Goal: Task Accomplishment & Management: Complete application form

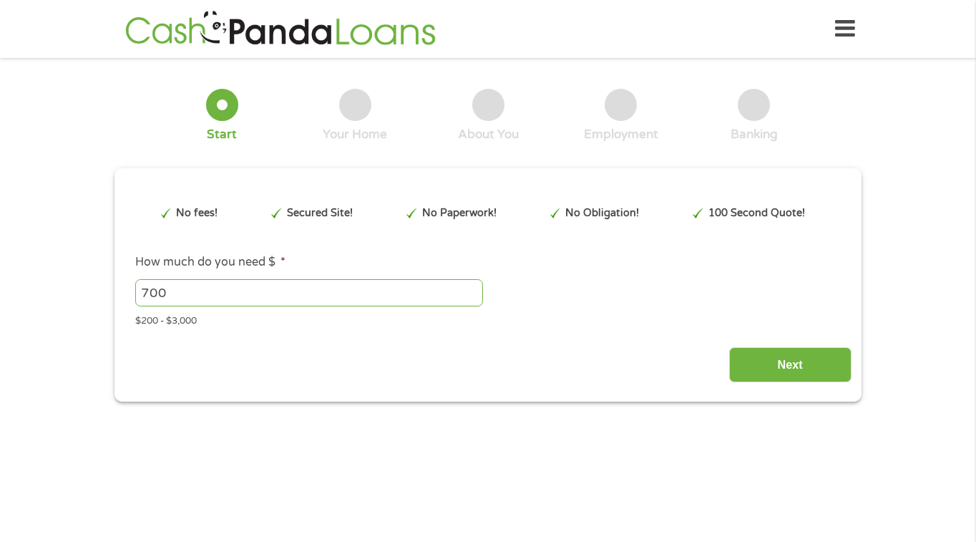
type input "EAIaIQobChMI9LDJyLmBkAMV5V3_AR3YZRIOEAAYASAAEgL7m_D_BwE"
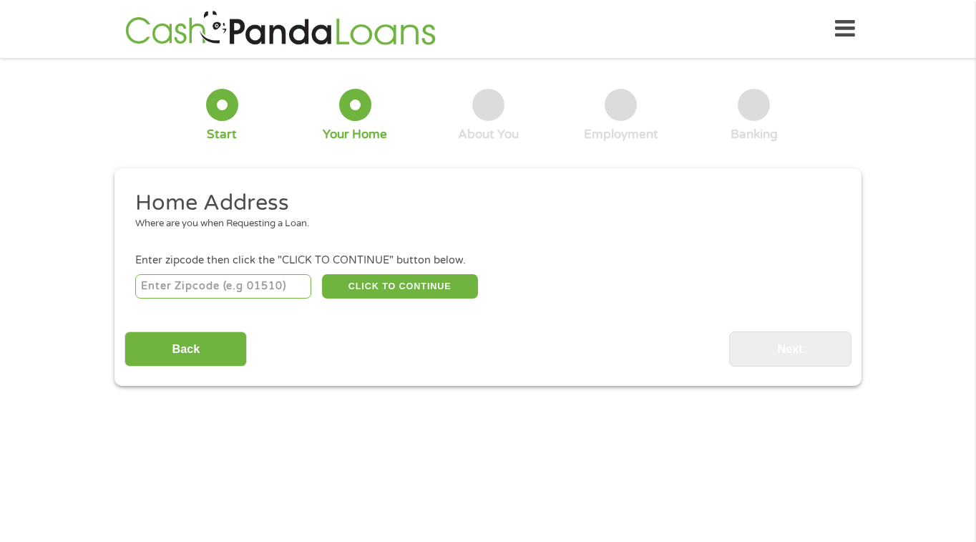
scroll to position [4, 0]
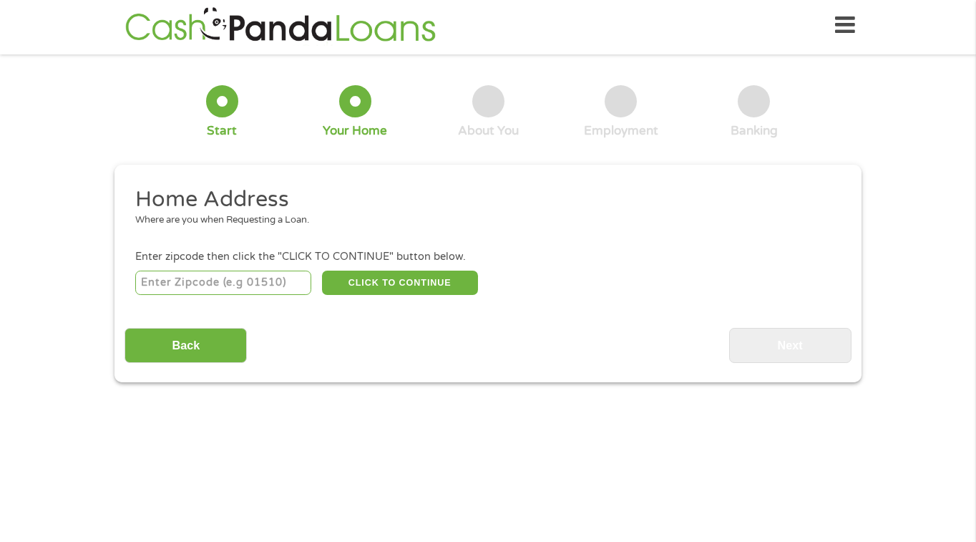
click at [245, 280] on input "number" at bounding box center [223, 283] width 177 height 24
type input "01801"
click at [437, 280] on button "CLICK TO CONTINUE" at bounding box center [400, 283] width 156 height 24
type input "01801"
type input "Woburn"
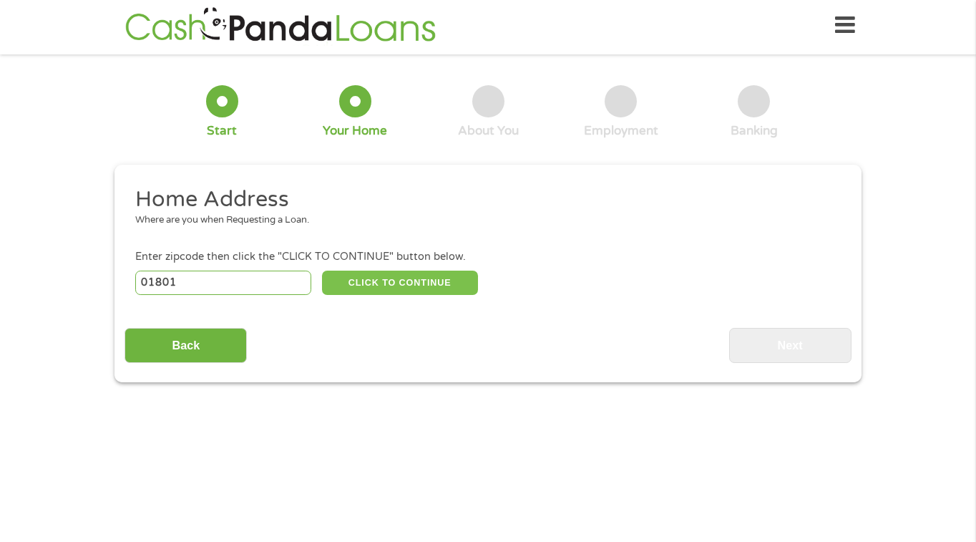
select select "[US_STATE]"
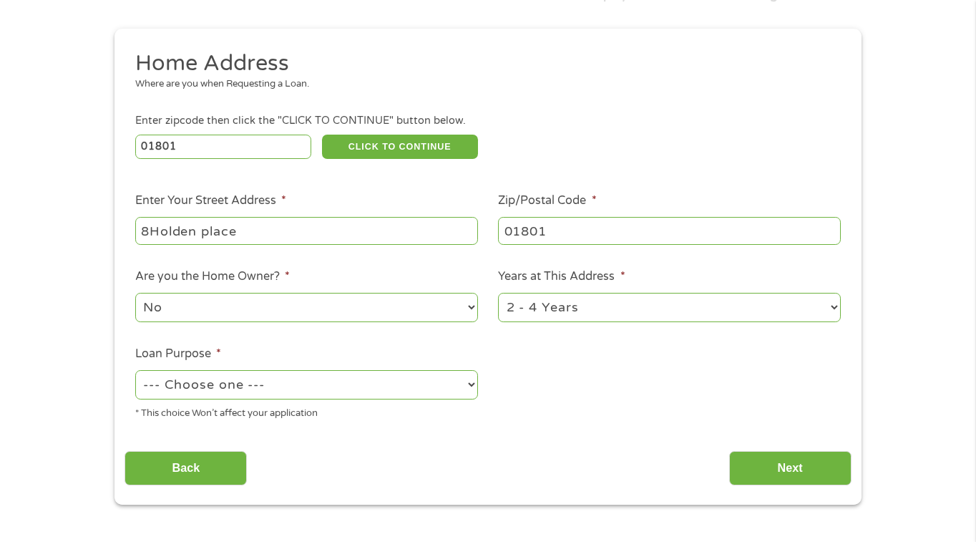
scroll to position [141, 0]
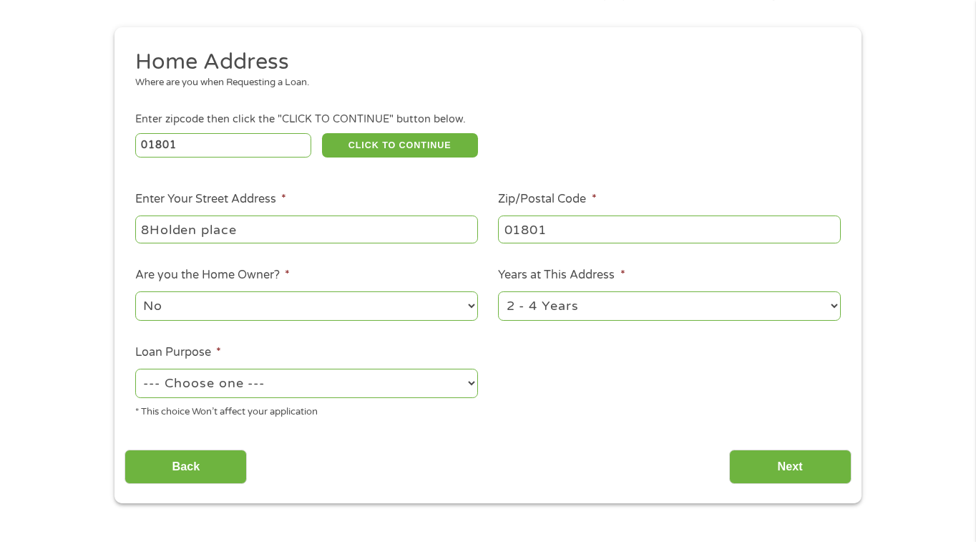
type input "8Holden place"
select select "other"
click at [792, 482] on input "Next" at bounding box center [790, 467] width 122 height 35
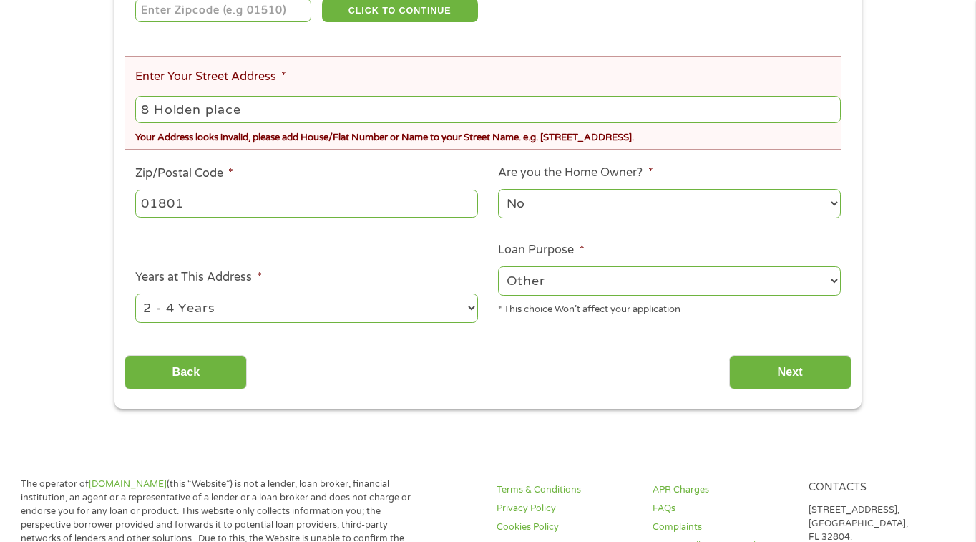
scroll to position [337, 0]
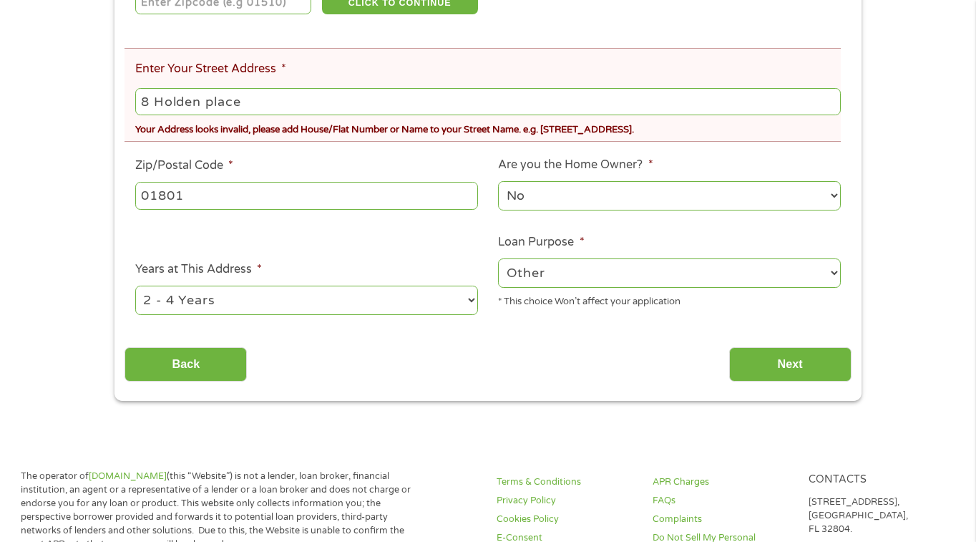
type input "8 Holden place"
click at [270, 283] on div "1 Year or less 1 - 2 Years 2 - 4 Years Over 4 Years" at bounding box center [306, 300] width 343 height 34
select select "60months"
click at [753, 363] on input "Next" at bounding box center [790, 364] width 122 height 35
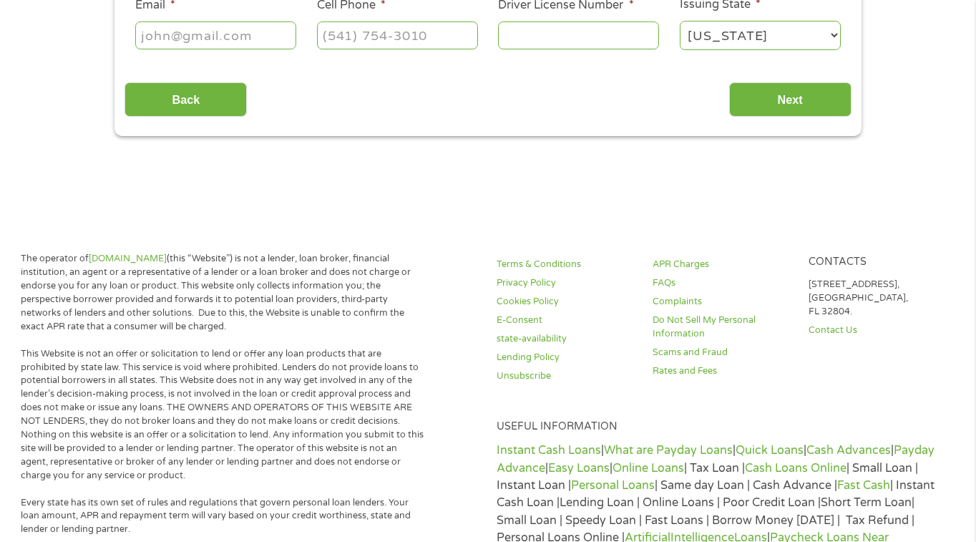
scroll to position [4, 0]
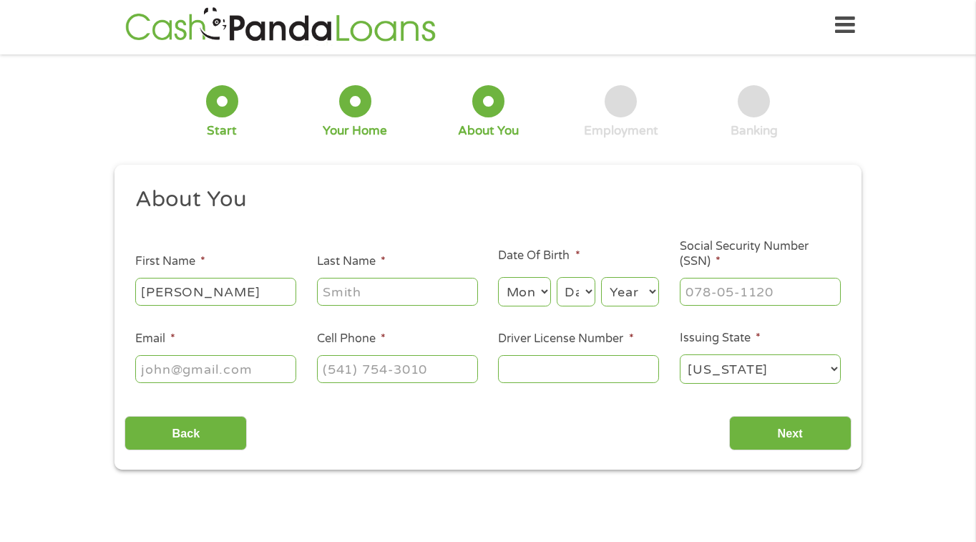
type input "[PERSON_NAME]"
select select "11"
select select "6"
select select "1970"
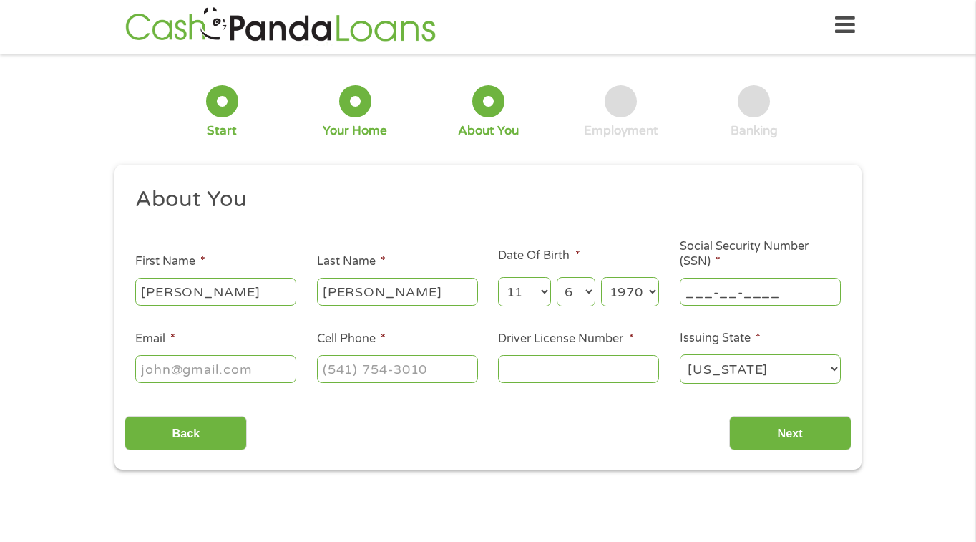
click at [709, 294] on input "___-__-____" at bounding box center [760, 291] width 161 height 27
type input "011-56-7688"
type input "[EMAIL_ADDRESS][DOMAIN_NAME]"
type input "[PHONE_NUMBER]"
click at [530, 357] on input "Driver License Number *" at bounding box center [578, 368] width 161 height 27
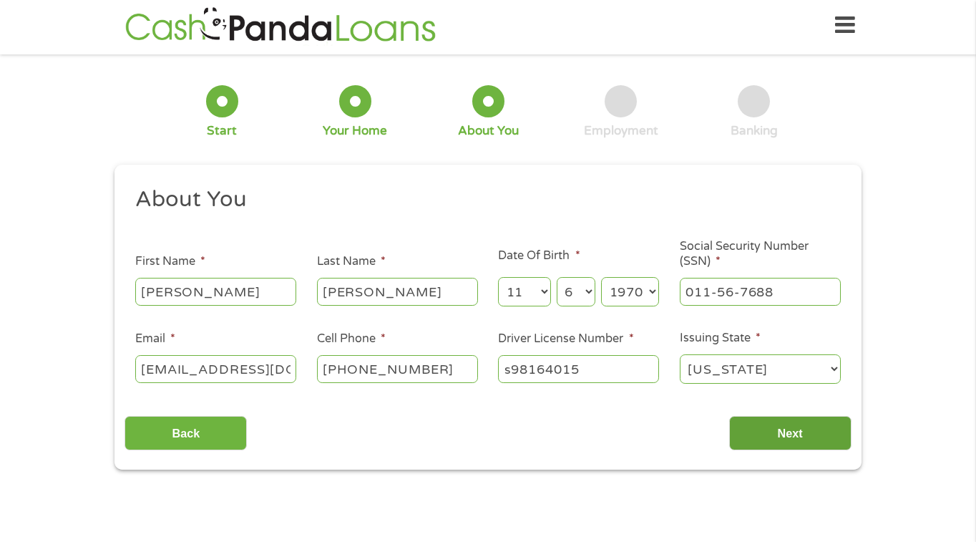
type input "s98164015"
click at [765, 437] on input "Next" at bounding box center [790, 433] width 122 height 35
click at [765, 434] on input "Next" at bounding box center [790, 433] width 122 height 35
click at [793, 438] on input "Next" at bounding box center [790, 433] width 122 height 35
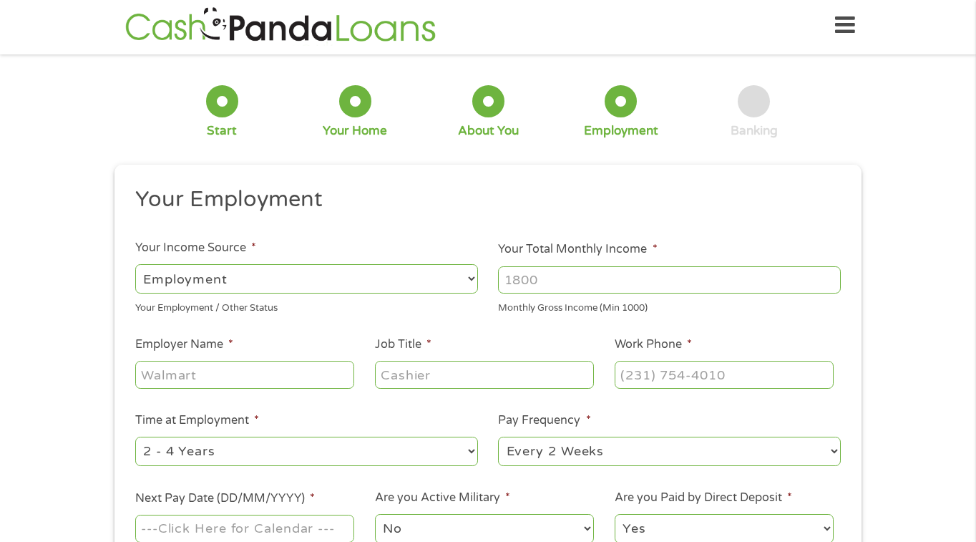
click at [573, 281] on input "Your Total Monthly Income *" at bounding box center [669, 279] width 343 height 27
type input "6100"
type input "usps"
type input "clerkoffice mgr"
type input "[PHONE_NUMBER]"
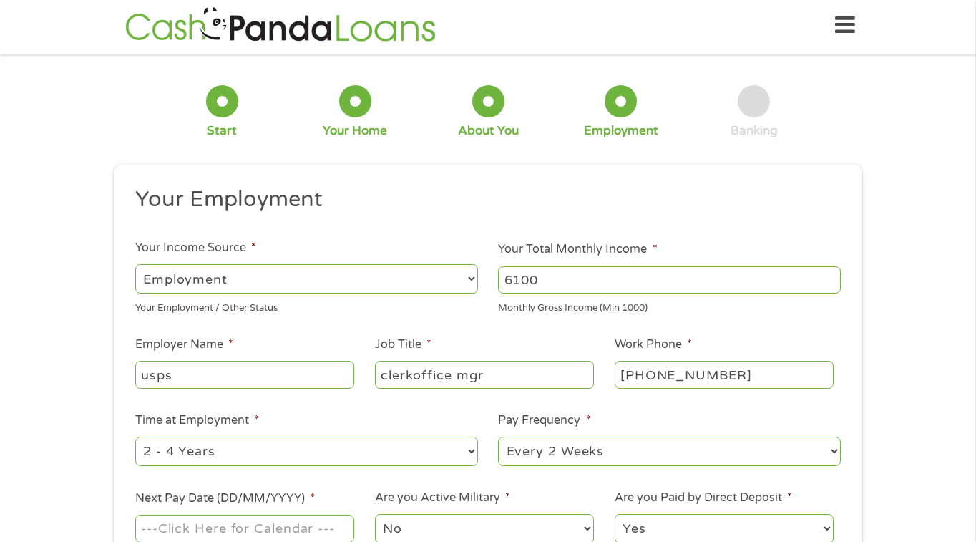
select select "60months"
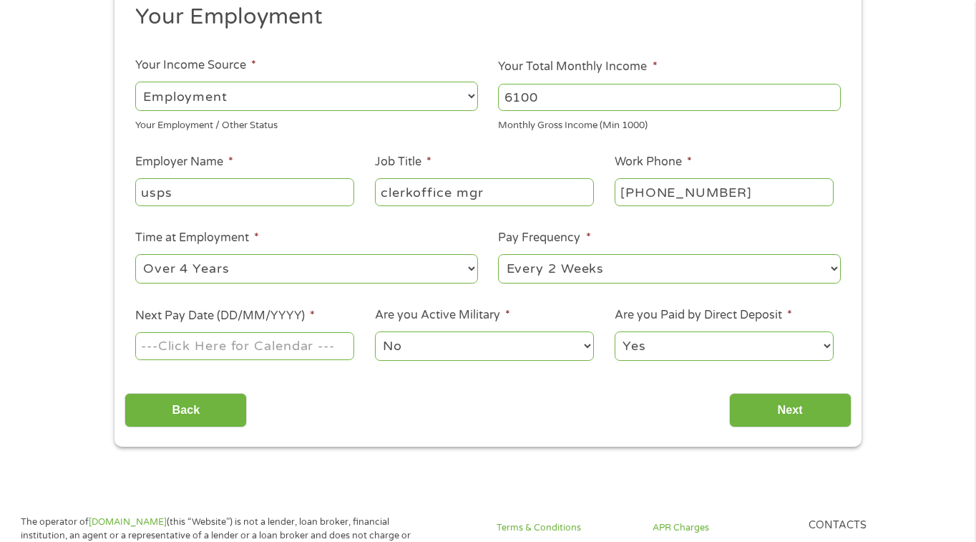
scroll to position [192, 0]
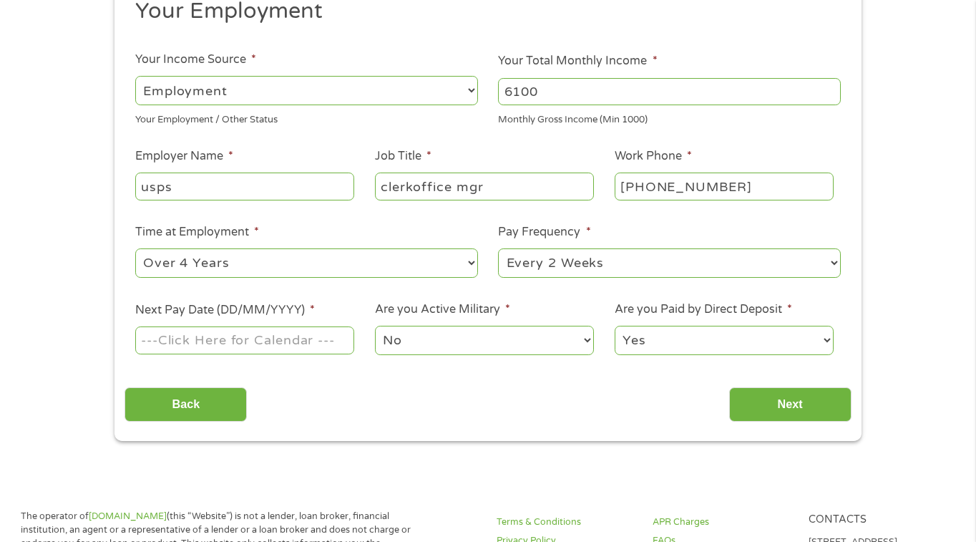
click at [228, 346] on input "Next Pay Date (DD/MM/YYYY) *" at bounding box center [244, 339] width 219 height 27
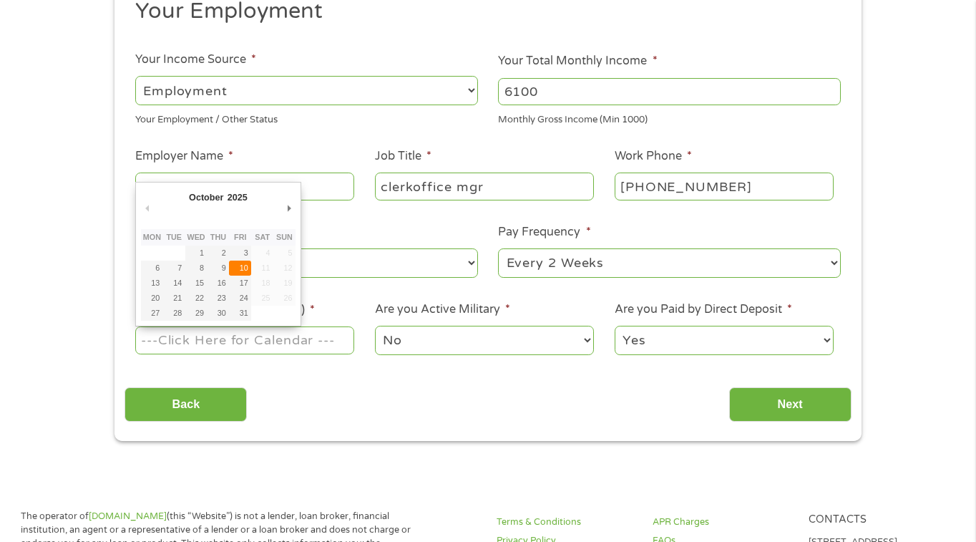
type input "[DATE]"
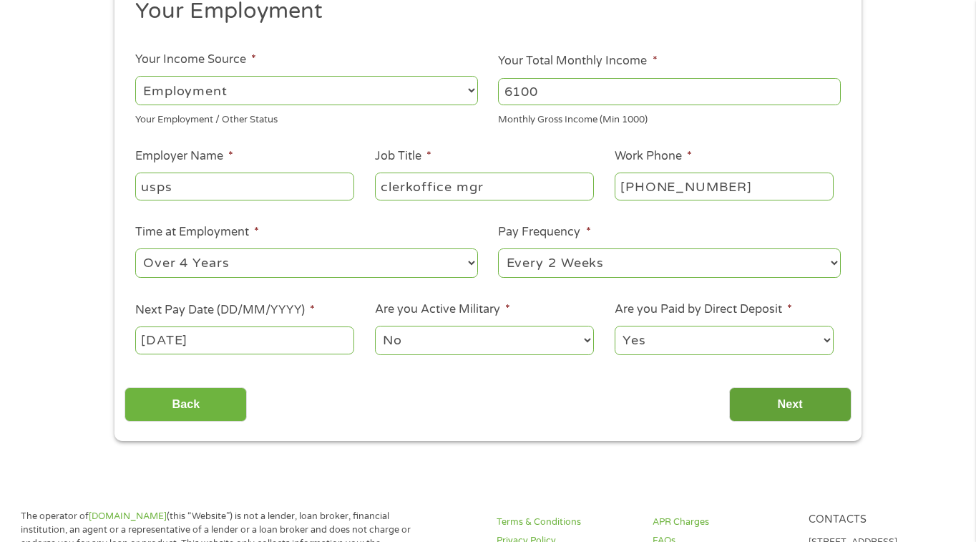
click at [772, 408] on input "Next" at bounding box center [790, 404] width 122 height 35
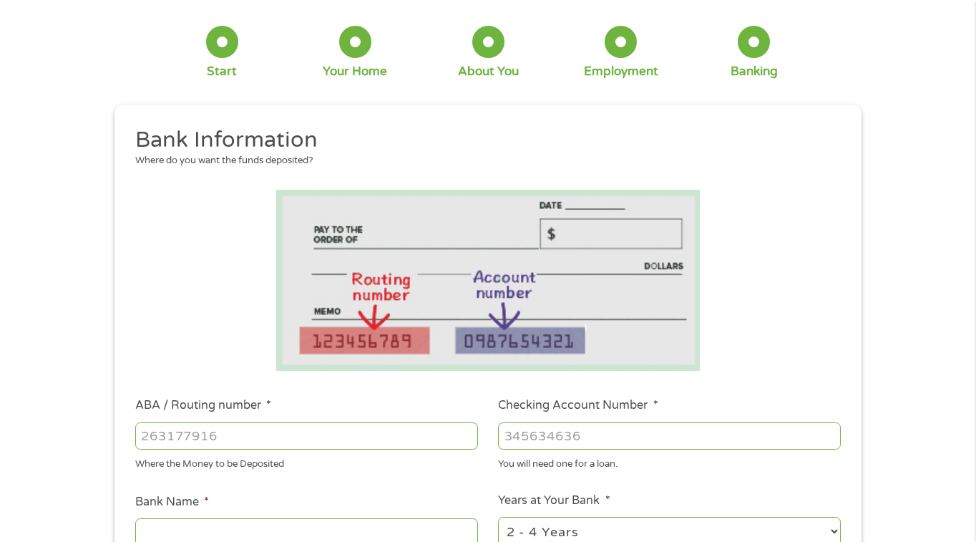
scroll to position [100, 0]
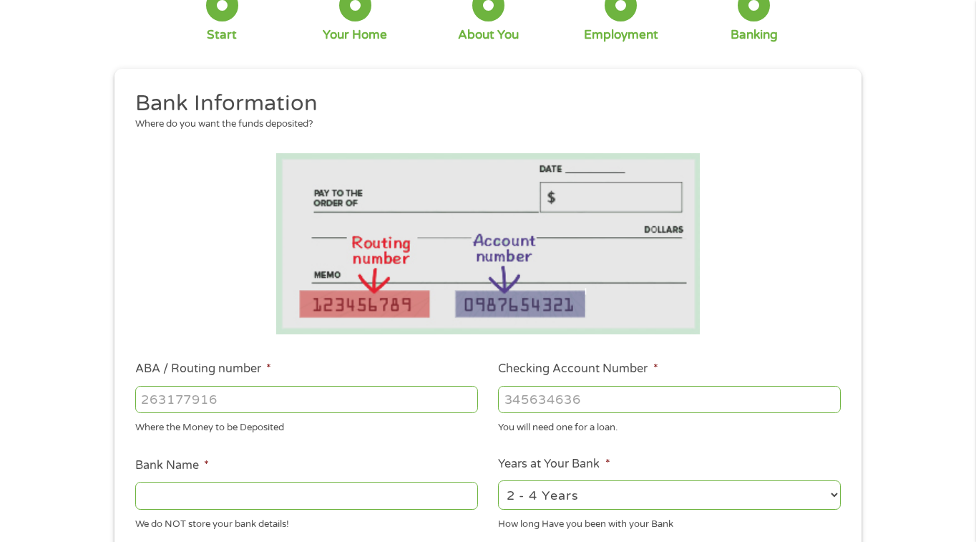
click at [160, 398] on input "ABA / Routing number *" at bounding box center [306, 399] width 343 height 27
type input "011304478"
type input "ROCKLAND TRUST COMPANY"
type input "011304478"
click at [512, 397] on input "Checking Account Number *" at bounding box center [669, 399] width 343 height 27
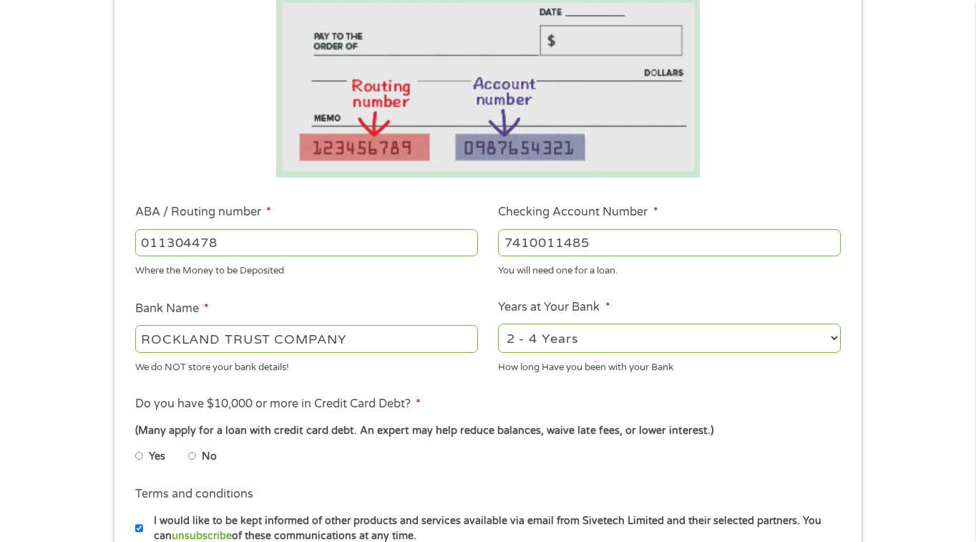
scroll to position [258, 0]
type input "7410011485"
select select "24months"
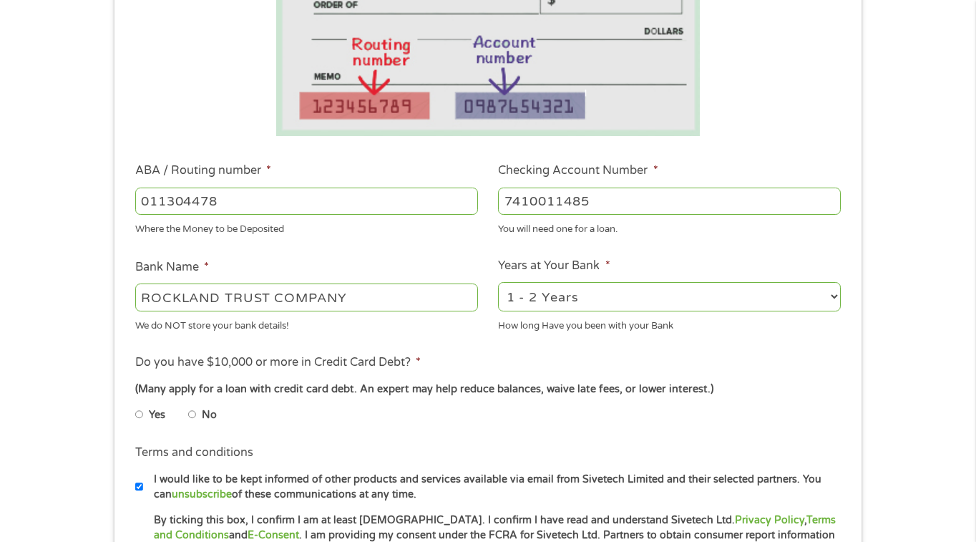
scroll to position [304, 0]
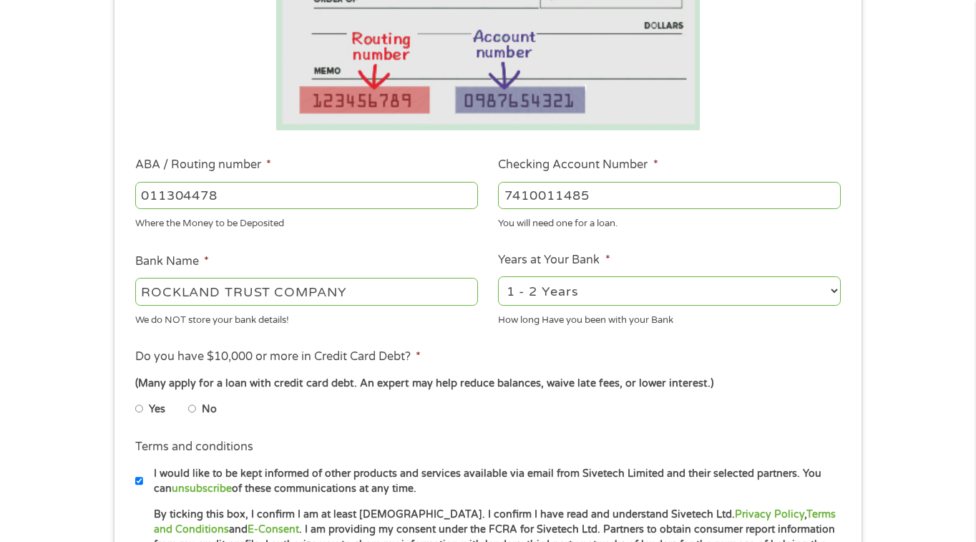
click at [193, 404] on input "No" at bounding box center [192, 408] width 9 height 23
radio input "true"
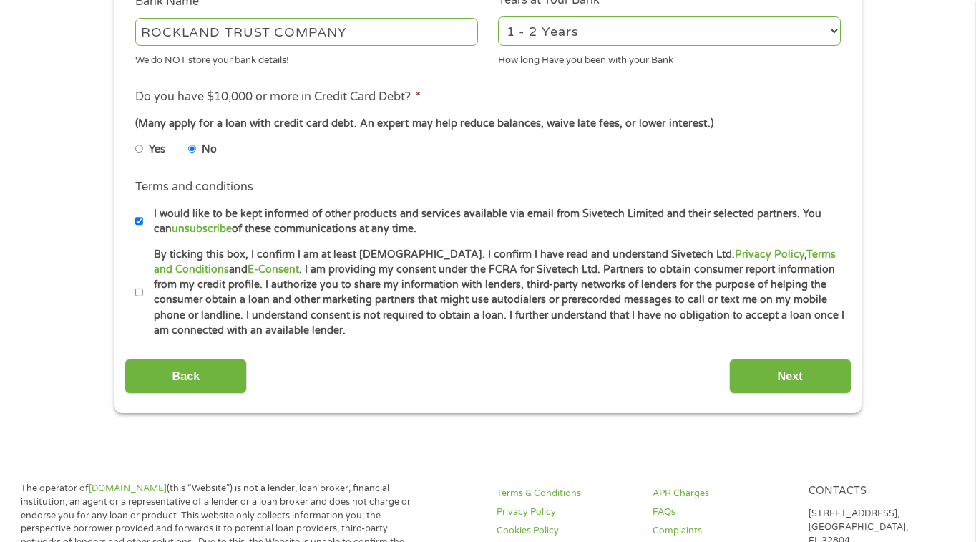
scroll to position [590, 0]
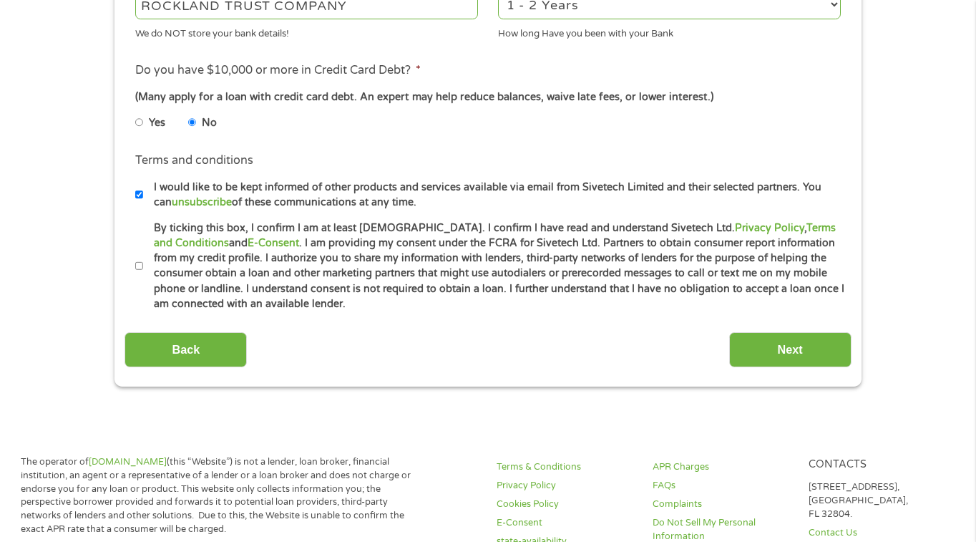
click at [143, 257] on label "By ticking this box, I confirm I am at least [DEMOGRAPHIC_DATA]. I confirm I ha…" at bounding box center [494, 266] width 702 height 92
click at [142, 257] on input "By ticking this box, I confirm I am at least [DEMOGRAPHIC_DATA]. I confirm I ha…" at bounding box center [139, 266] width 9 height 23
checkbox input "true"
click at [791, 349] on input "Next" at bounding box center [790, 349] width 122 height 35
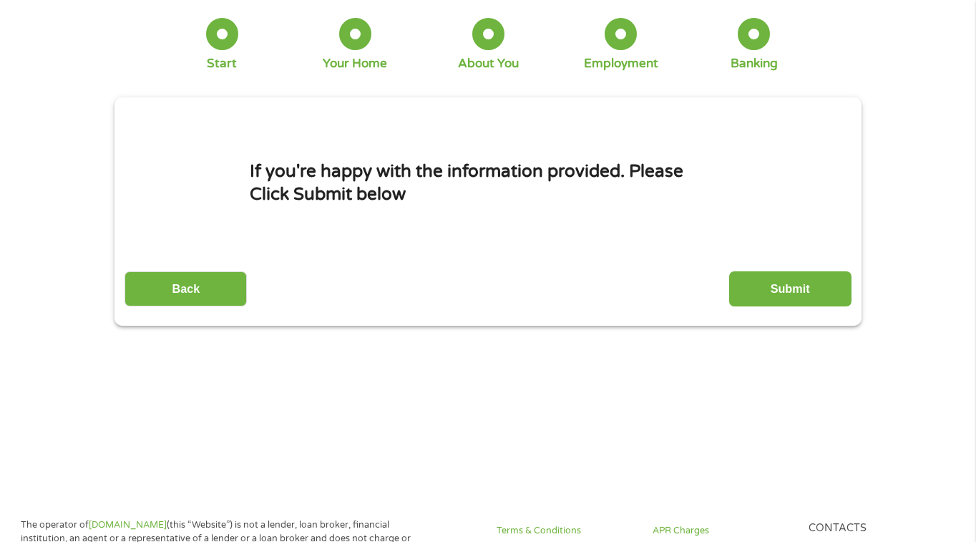
scroll to position [4, 0]
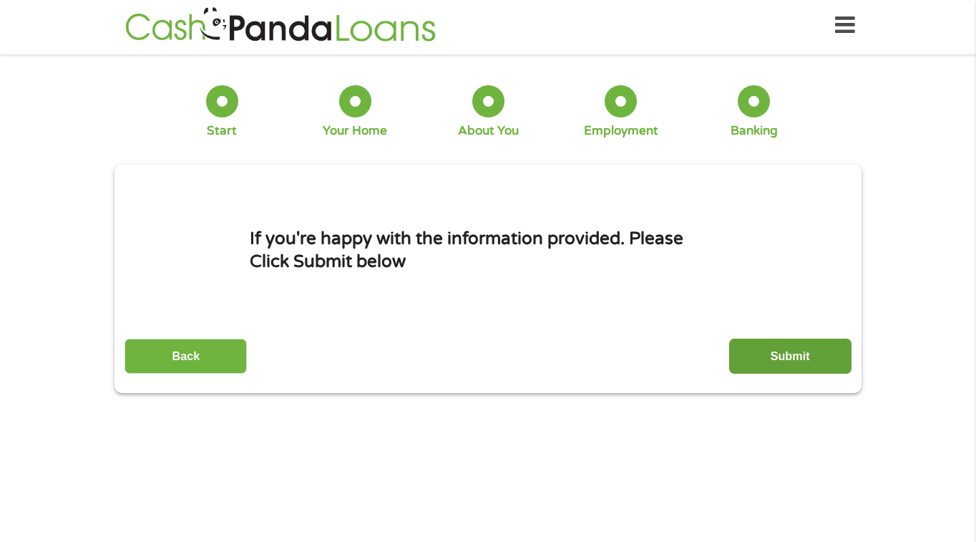
click at [818, 371] on input "Submit" at bounding box center [790, 356] width 122 height 35
